Goal: Connect with others: Connect with others

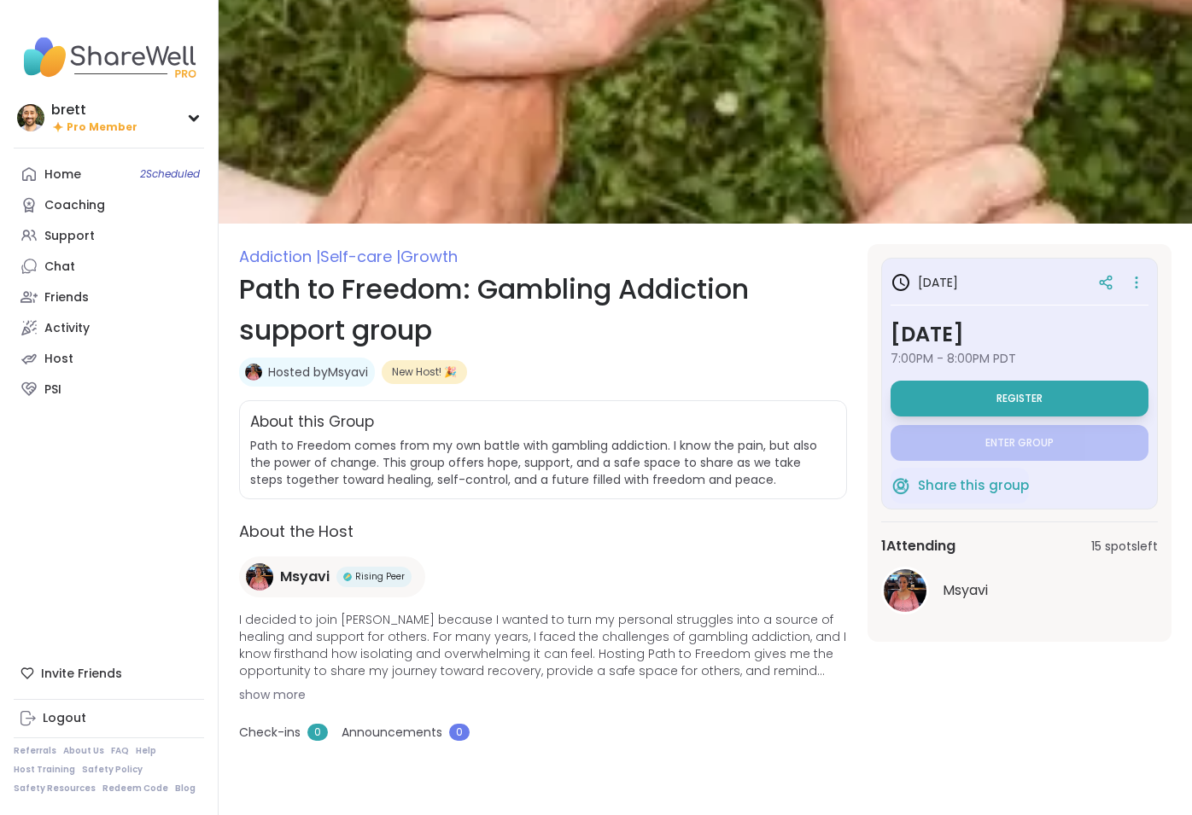
click at [308, 371] on link "Hosted by Msyavi" at bounding box center [318, 372] width 100 height 17
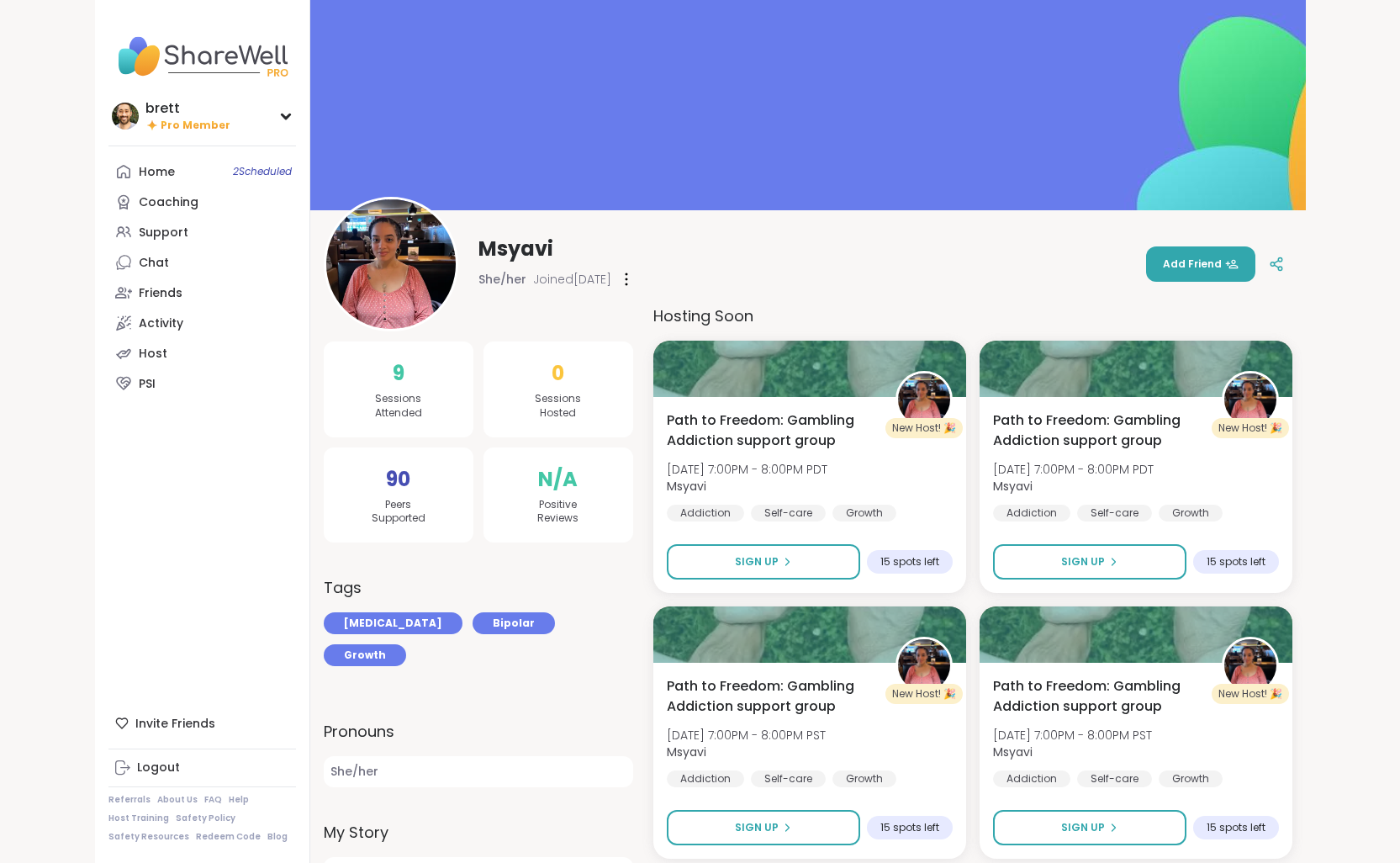
click at [618, 279] on div at bounding box center [626, 279] width 17 height 27
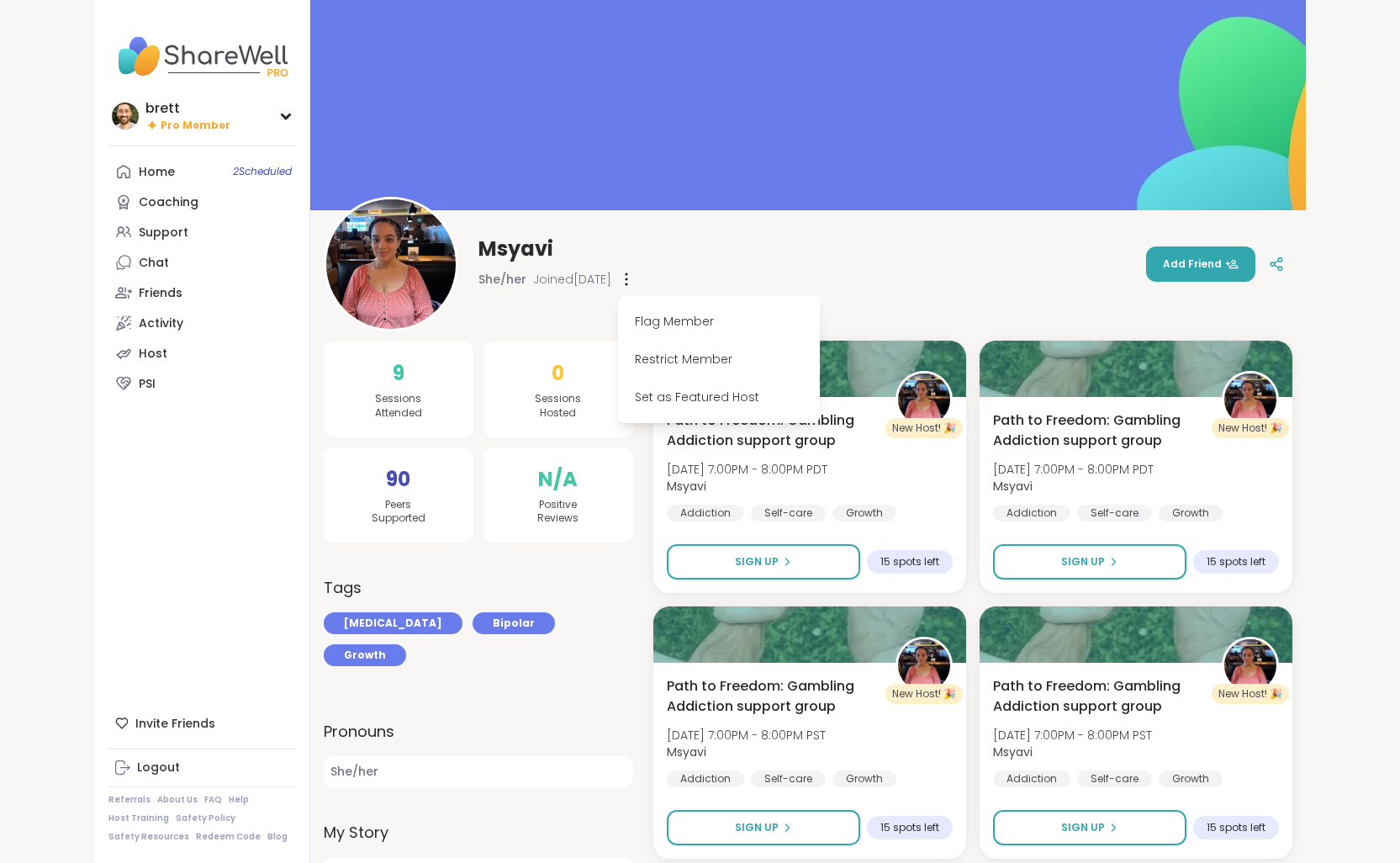
click at [648, 240] on div "Msyavi She/her Joined [DATE] Flag Member Restrict Member Set as Featured Host A…" at bounding box center [808, 264] width 968 height 135
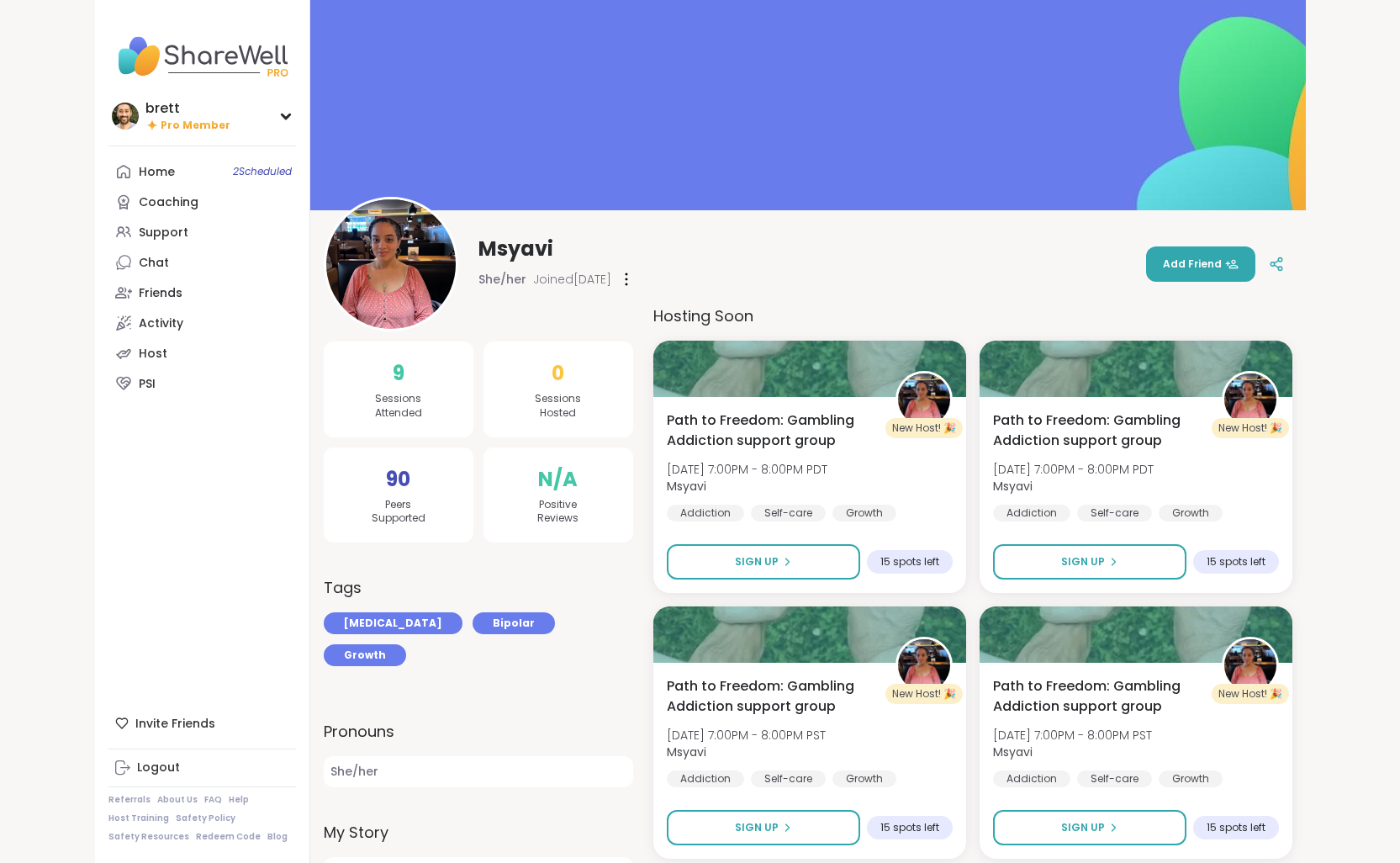
click at [370, 244] on img at bounding box center [390, 263] width 129 height 129
click at [310, 241] on div "Msyavi She/her Joined [DATE] Add Friend" at bounding box center [808, 264] width 996 height 135
